Goal: Task Accomplishment & Management: Complete application form

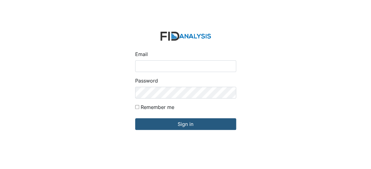
click at [143, 65] on input "Email" at bounding box center [185, 66] width 101 height 12
type input "[EMAIL_ADDRESS][DOMAIN_NAME]"
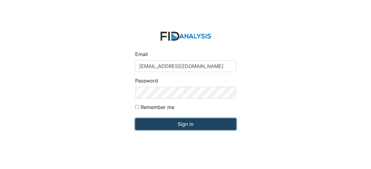
click at [177, 121] on input "Sign in" at bounding box center [185, 124] width 101 height 12
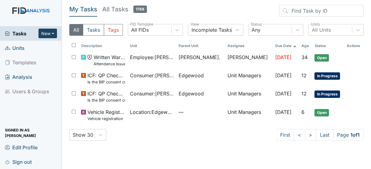
click at [42, 37] on button "New" at bounding box center [48, 34] width 18 height 10
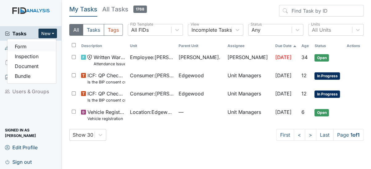
click at [23, 46] on link "Form" at bounding box center [31, 47] width 49 height 10
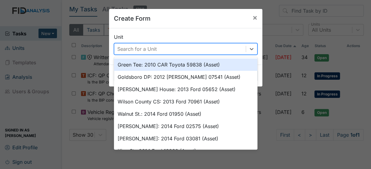
click at [193, 50] on div "Search for a Unit" at bounding box center [180, 48] width 132 height 11
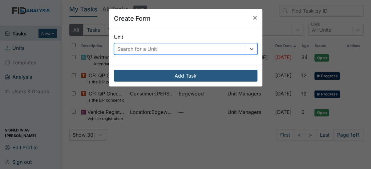
click at [193, 50] on div "Search for a Unit" at bounding box center [180, 48] width 132 height 11
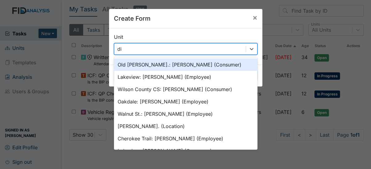
type input "[PERSON_NAME]"
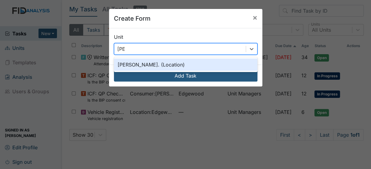
click at [152, 64] on div "[PERSON_NAME]. (Location)" at bounding box center [186, 65] width 144 height 12
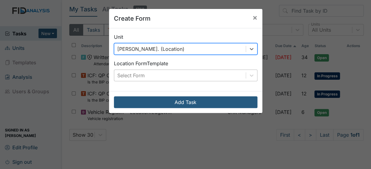
click at [153, 72] on div "Select Form" at bounding box center [180, 75] width 132 height 11
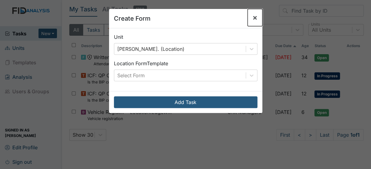
click at [253, 17] on span "×" at bounding box center [255, 17] width 5 height 9
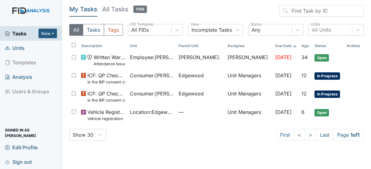
click at [18, 47] on span "Units" at bounding box center [15, 48] width 20 height 10
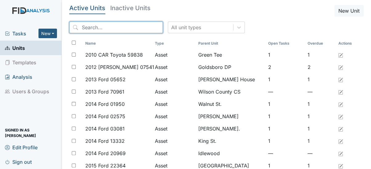
click at [111, 26] on input "search" at bounding box center [116, 28] width 94 height 12
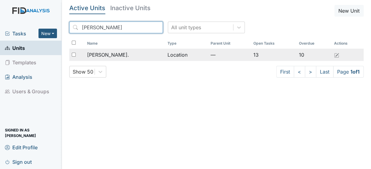
type input "dix"
click at [107, 55] on span "[PERSON_NAME]." at bounding box center [108, 54] width 42 height 7
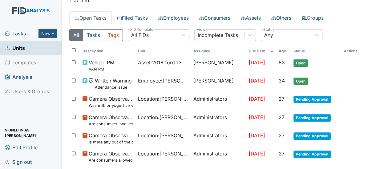
scroll to position [27, 0]
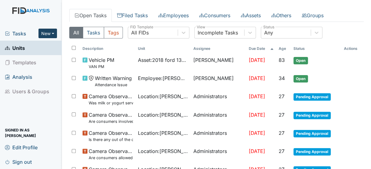
click at [48, 34] on button "New" at bounding box center [48, 34] width 18 height 10
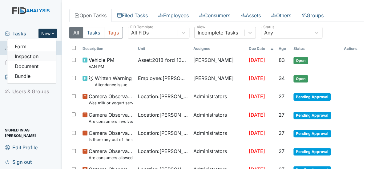
click at [25, 54] on link "Inspection" at bounding box center [31, 56] width 49 height 10
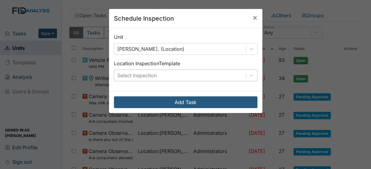
scroll to position [0, 0]
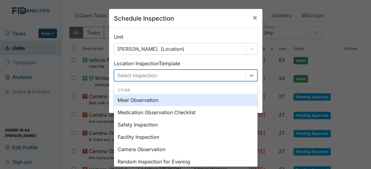
click at [179, 77] on div "Select Inspection" at bounding box center [180, 75] width 132 height 11
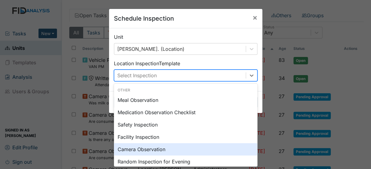
click at [145, 152] on div "Camera Observation" at bounding box center [186, 149] width 144 height 12
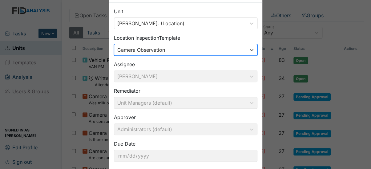
scroll to position [59, 0]
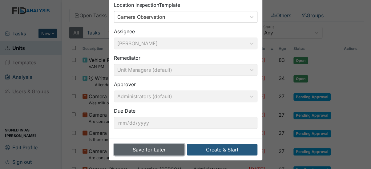
click at [136, 149] on button "Save for Later" at bounding box center [149, 150] width 71 height 12
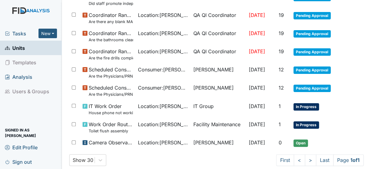
scroll to position [239, 0]
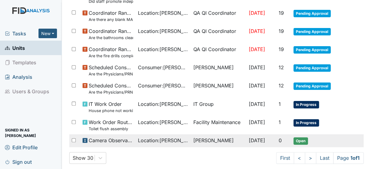
click at [173, 140] on span "Location : Dixon Rd." at bounding box center [163, 140] width 51 height 7
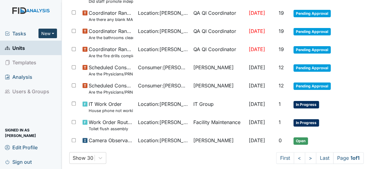
click at [46, 31] on button "New" at bounding box center [48, 34] width 18 height 10
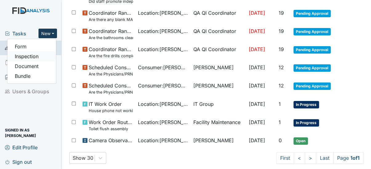
click at [29, 56] on link "Inspection" at bounding box center [31, 56] width 49 height 10
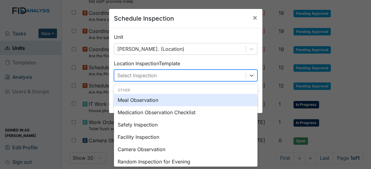
scroll to position [0, 0]
click at [163, 75] on div "Select Inspection" at bounding box center [180, 75] width 132 height 11
click at [149, 98] on div "Meal Observation" at bounding box center [186, 100] width 144 height 12
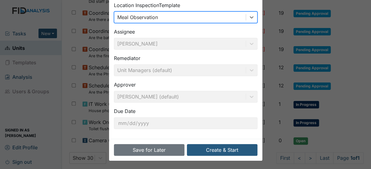
scroll to position [59, 0]
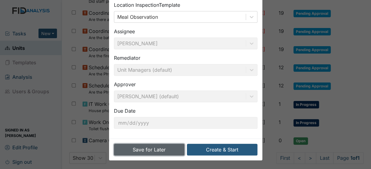
click at [140, 149] on button "Save for Later" at bounding box center [149, 150] width 71 height 12
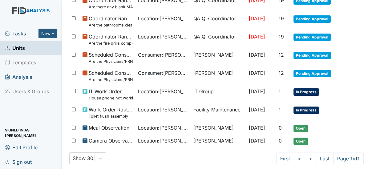
scroll to position [261, 0]
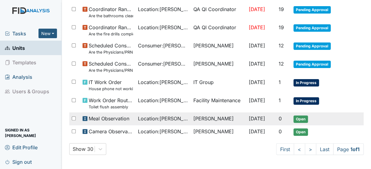
click at [218, 120] on td "[PERSON_NAME]" at bounding box center [218, 118] width 55 height 13
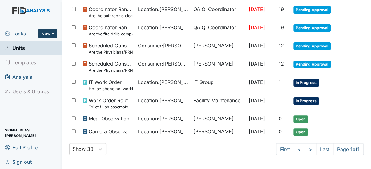
click at [48, 29] on button "New" at bounding box center [48, 34] width 18 height 10
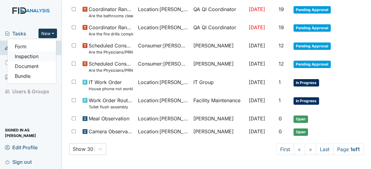
click at [24, 55] on link "Inspection" at bounding box center [31, 56] width 49 height 10
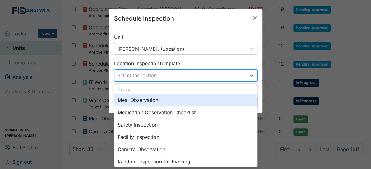
scroll to position [0, 0]
click at [173, 73] on div "Select Inspection" at bounding box center [180, 75] width 132 height 11
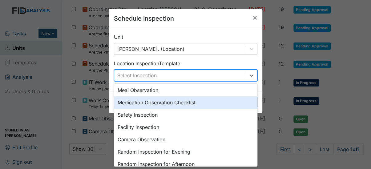
scroll to position [7, 0]
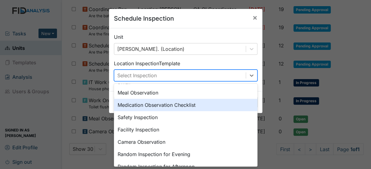
click at [166, 103] on div "Medication Observation Checklist" at bounding box center [186, 105] width 144 height 12
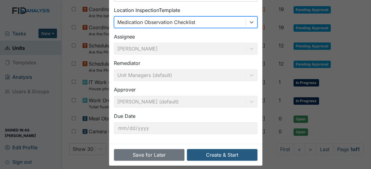
scroll to position [55, 0]
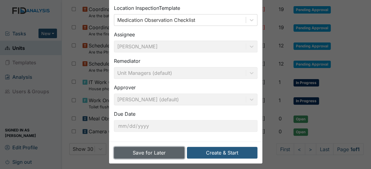
click at [158, 152] on button "Save for Later" at bounding box center [149, 153] width 71 height 12
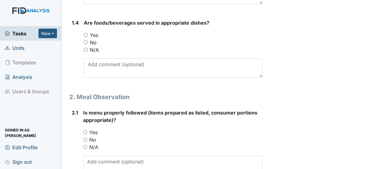
scroll to position [275, 0]
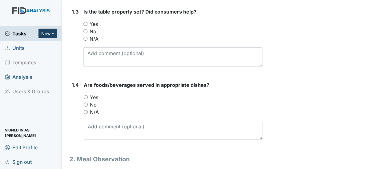
click at [46, 34] on button "New" at bounding box center [48, 34] width 18 height 10
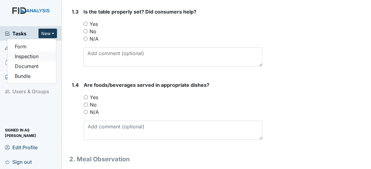
click at [27, 57] on link "Inspection" at bounding box center [31, 56] width 49 height 10
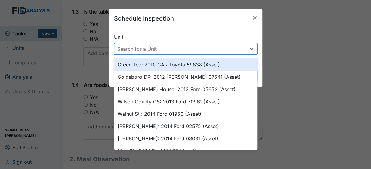
click at [139, 49] on div "Search for a Unit" at bounding box center [136, 48] width 39 height 7
click at [253, 16] on span "×" at bounding box center [255, 17] width 5 height 9
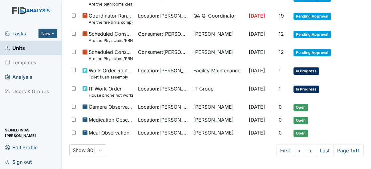
scroll to position [273, 0]
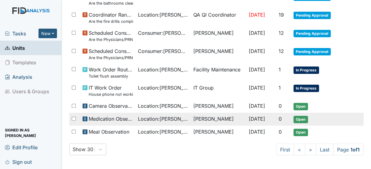
click at [96, 120] on span "Medication Observation Checklist" at bounding box center [111, 118] width 44 height 7
